Goal: Information Seeking & Learning: Stay updated

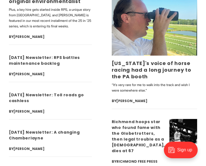
scroll to position [1910, 0]
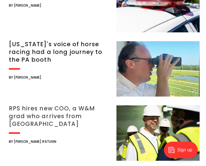
scroll to position [1384, 0]
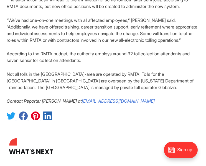
scroll to position [941, 0]
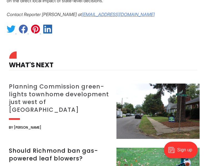
scroll to position [803, 0]
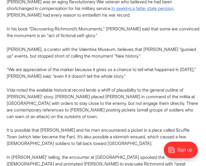
scroll to position [664, 0]
